Goal: Task Accomplishment & Management: Use online tool/utility

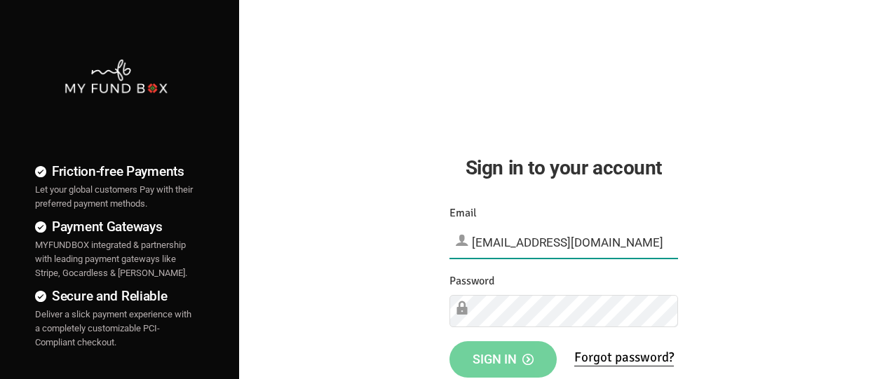
type input "[EMAIL_ADDRESS][DOMAIN_NAME]"
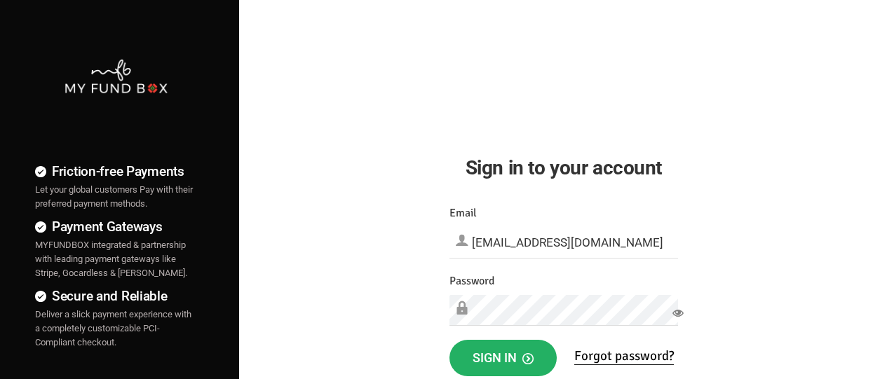
click at [503, 358] on span "Sign in" at bounding box center [503, 358] width 61 height 15
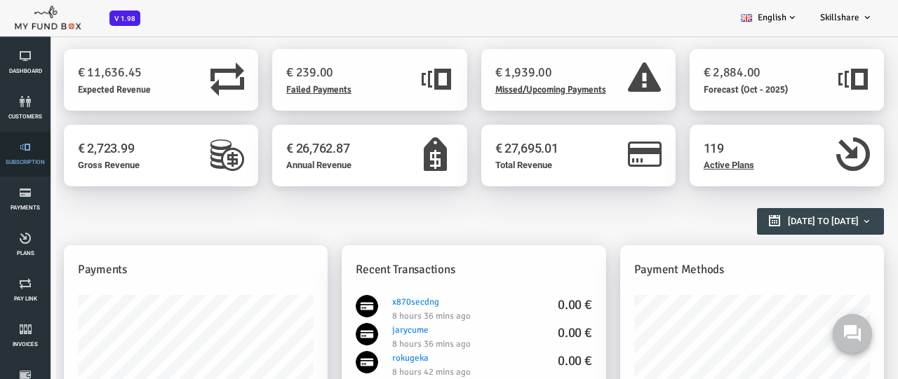
click at [25, 154] on link "Subscription" at bounding box center [25, 154] width 42 height 45
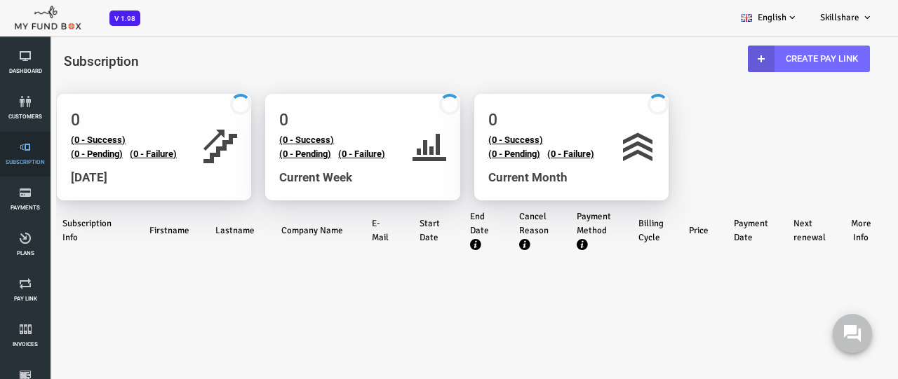
select select "100"
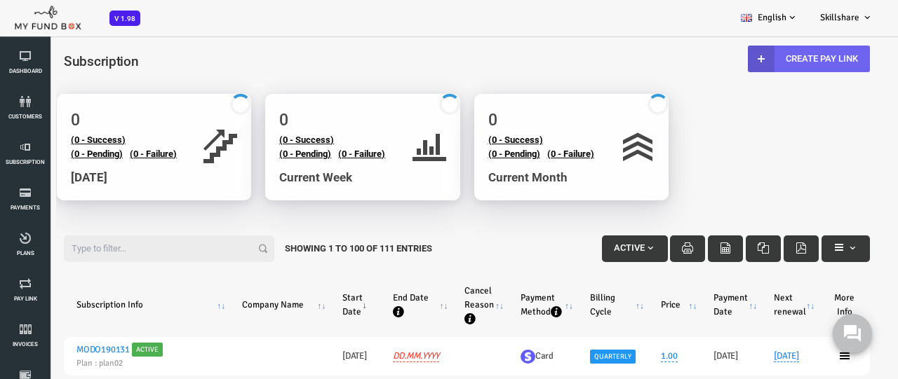
click at [771, 58] on link "Create Pay Link" at bounding box center [773, 59] width 122 height 27
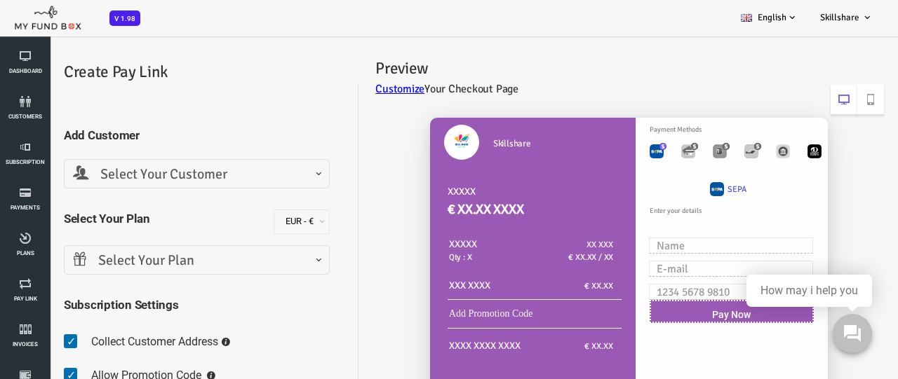
click at [160, 174] on span "Select Your Customer" at bounding box center [161, 175] width 248 height 22
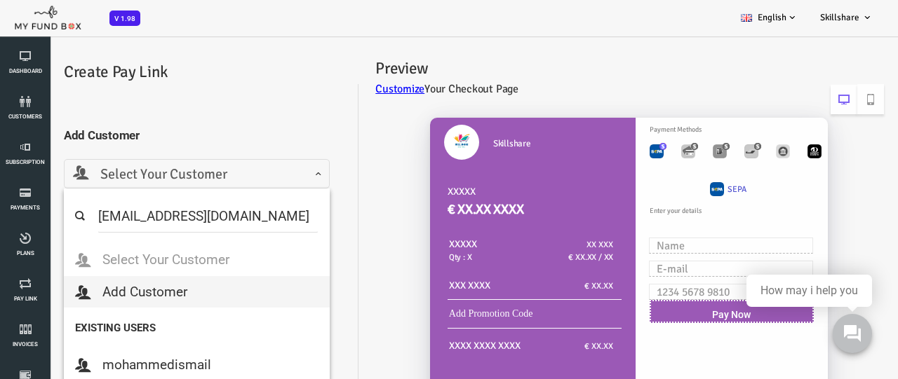
type input "MFT_Email5@gmail.com"
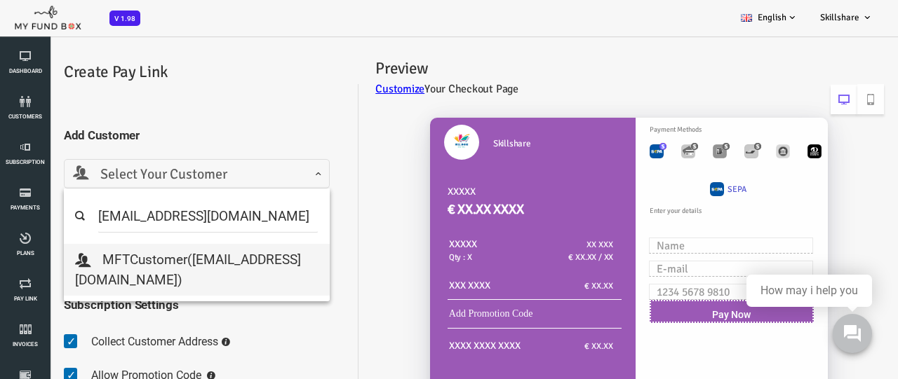
select select "MFT_Email5@gmail.com"
